Goal: Information Seeking & Learning: Learn about a topic

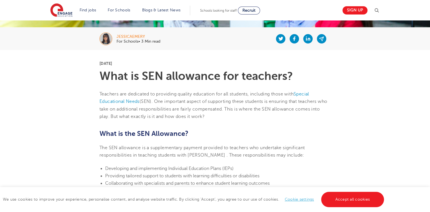
scroll to position [107, 0]
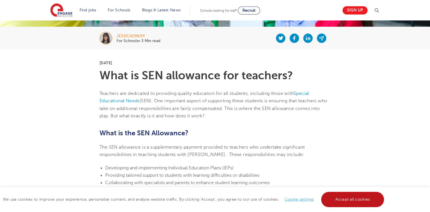
click at [372, 201] on link "Accept all cookies" at bounding box center [352, 199] width 63 height 15
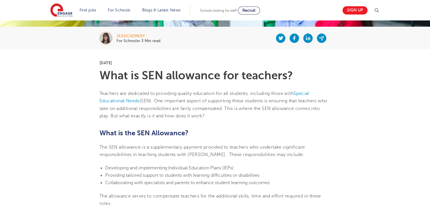
drag, startPoint x: 177, startPoint y: 99, endPoint x: 246, endPoint y: 118, distance: 70.9
click at [246, 118] on p "Teachers are dedicated to providing quality education for all students, includi…" at bounding box center [214, 105] width 231 height 30
drag, startPoint x: 246, startPoint y: 118, endPoint x: 201, endPoint y: 120, distance: 45.3
drag, startPoint x: 180, startPoint y: 148, endPoint x: 185, endPoint y: 154, distance: 7.9
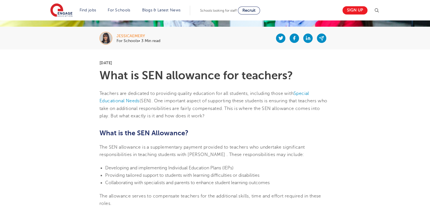
drag, startPoint x: 185, startPoint y: 154, endPoint x: 179, endPoint y: 171, distance: 18.0
click at [179, 171] on li "Developing and implementing Individual Education Plans (IEPs)​" at bounding box center [217, 167] width 225 height 7
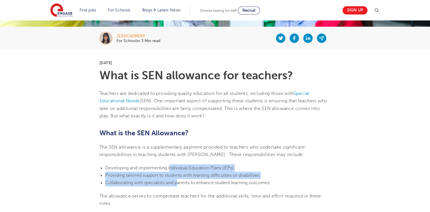
drag, startPoint x: 171, startPoint y: 167, endPoint x: 177, endPoint y: 182, distance: 17.2
click at [177, 182] on ul "Developing and implementing Individual Education Plans (IEPs)​ Providing tailor…" at bounding box center [214, 175] width 231 height 22
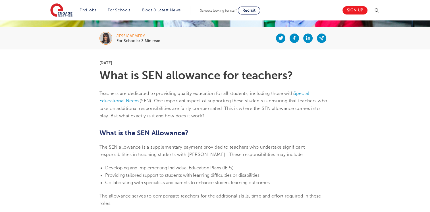
drag, startPoint x: 177, startPoint y: 182, endPoint x: 177, endPoint y: 196, distance: 13.1
drag, startPoint x: 177, startPoint y: 196, endPoint x: 177, endPoint y: 200, distance: 4.3
click at [177, 200] on p "The allowance serves to compensate teachers for the additional skills, time and…" at bounding box center [214, 199] width 231 height 15
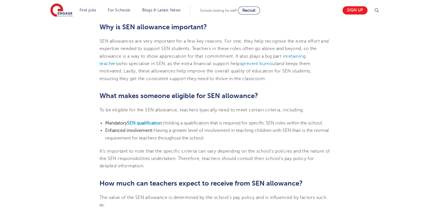
scroll to position [327, 0]
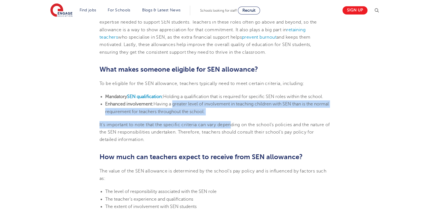
drag, startPoint x: 172, startPoint y: 103, endPoint x: 233, endPoint y: 118, distance: 62.5
click at [233, 118] on section "[DATE] What is SEN allowance for teachers? Teachers are dedicated to providing …" at bounding box center [215, 154] width 345 height 650
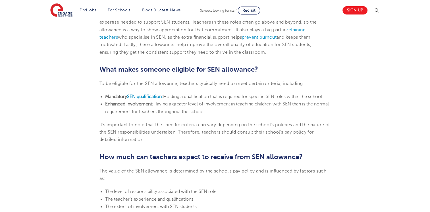
drag, startPoint x: 233, startPoint y: 118, endPoint x: 120, endPoint y: 106, distance: 114.0
click at [120, 106] on b "Enhanced involvement:" at bounding box center [129, 103] width 48 height 5
drag, startPoint x: 229, startPoint y: 106, endPoint x: 255, endPoint y: 110, distance: 25.5
drag, startPoint x: 255, startPoint y: 110, endPoint x: 235, endPoint y: 115, distance: 20.6
drag, startPoint x: 235, startPoint y: 115, endPoint x: 141, endPoint y: 110, distance: 94.0
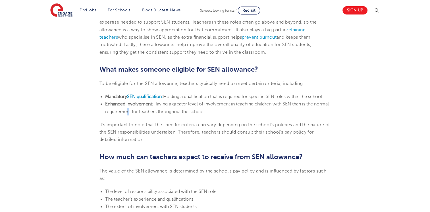
click at [141, 110] on span "Having a greater level of involvement in teaching children with SEN than is the…" at bounding box center [217, 107] width 224 height 13
drag, startPoint x: 141, startPoint y: 110, endPoint x: 140, endPoint y: 96, distance: 13.7
drag, startPoint x: 140, startPoint y: 96, endPoint x: 129, endPoint y: 96, distance: 11.1
click at [129, 96] on b "SEN qualification" at bounding box center [144, 96] width 35 height 5
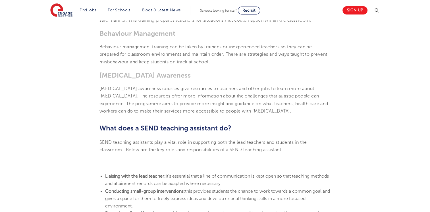
scroll to position [441, 0]
